Goal: Navigation & Orientation: Find specific page/section

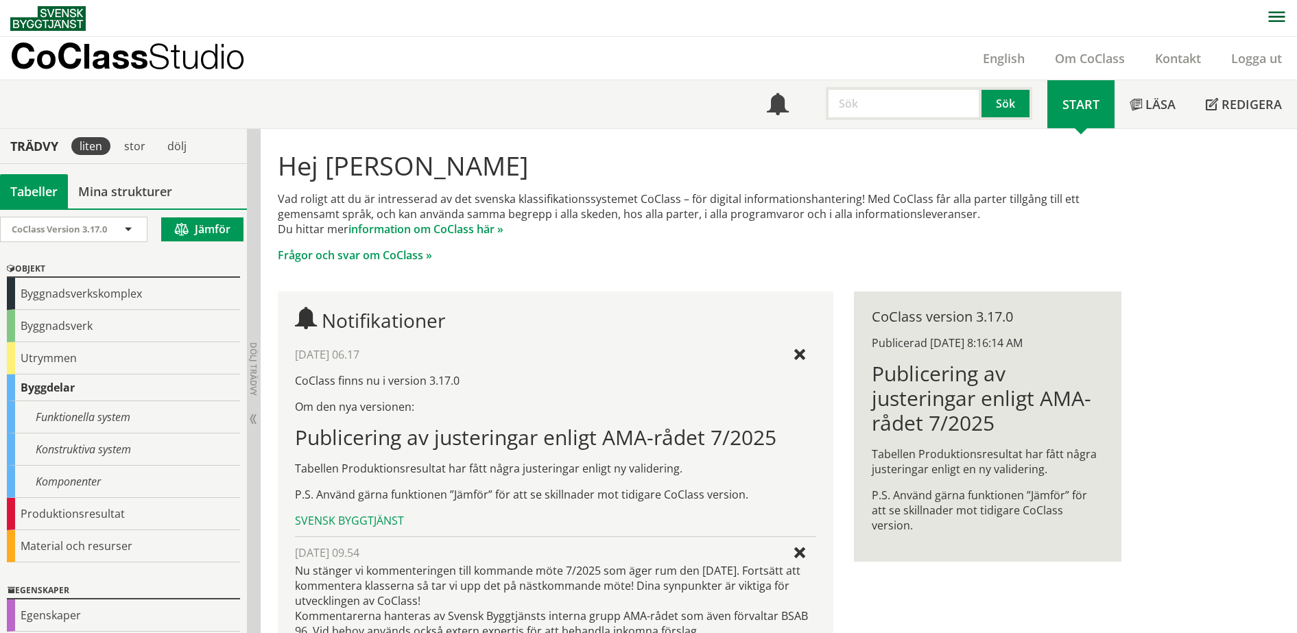
click at [158, 51] on span "Studio" at bounding box center [196, 56] width 97 height 40
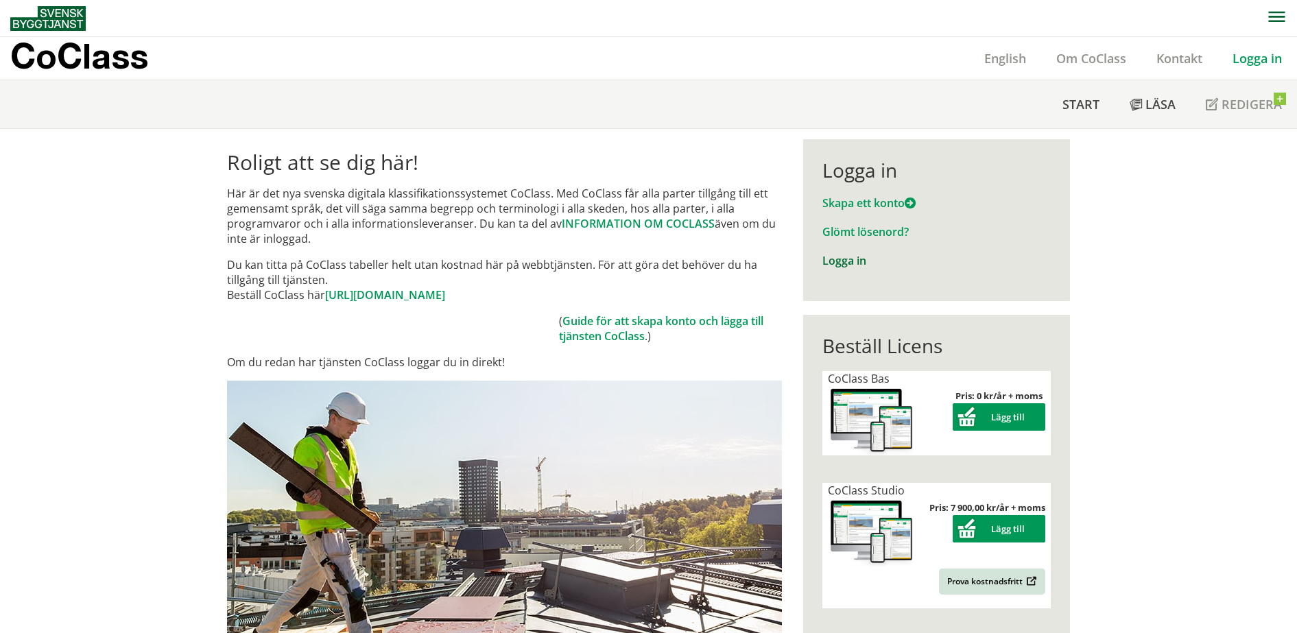
click at [830, 263] on link "Logga in" at bounding box center [844, 260] width 44 height 15
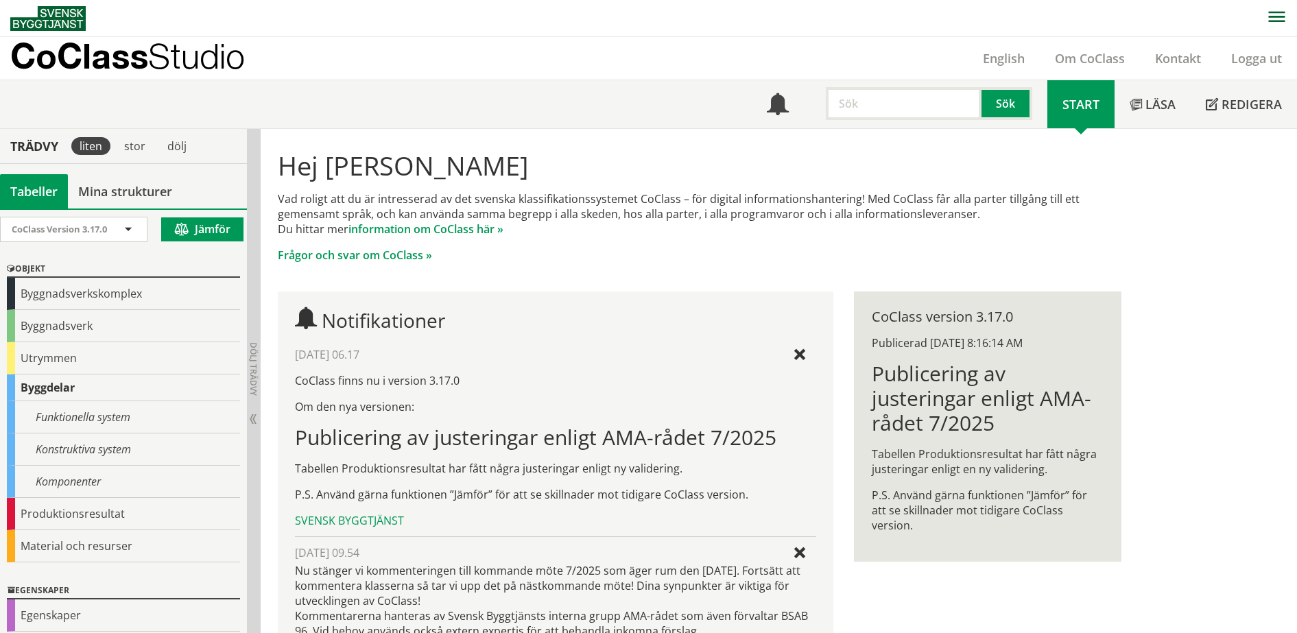
click at [653, 95] on div "Meny Sök Start Läsa" at bounding box center [653, 104] width 1286 height 48
click at [167, 56] on span "Studio" at bounding box center [196, 56] width 97 height 40
click at [761, 114] on link at bounding box center [778, 104] width 52 height 48
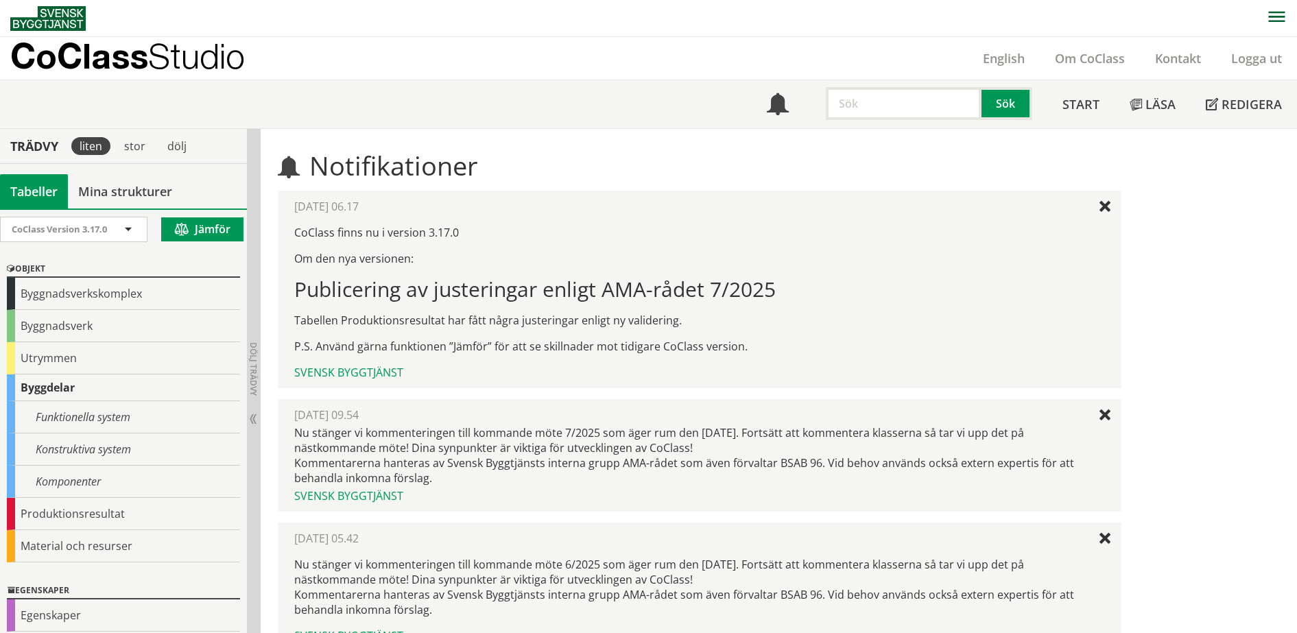
click at [133, 58] on p "CoClass Studio" at bounding box center [127, 56] width 235 height 16
